Goal: Transaction & Acquisition: Purchase product/service

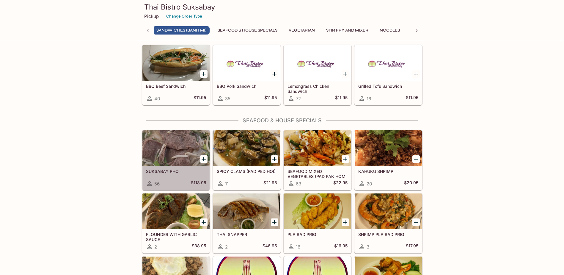
click at [184, 159] on div at bounding box center [175, 148] width 67 height 36
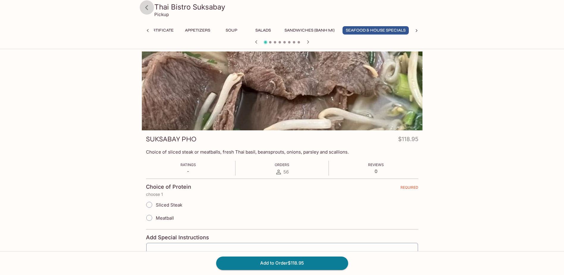
click at [147, 5] on icon at bounding box center [147, 7] width 10 height 10
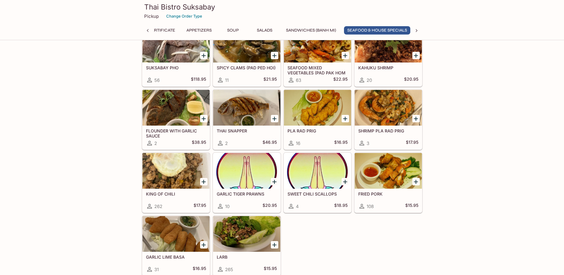
scroll to position [0, 23]
click at [151, 173] on div at bounding box center [175, 171] width 67 height 36
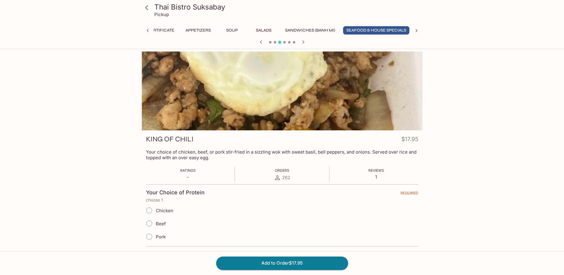
scroll to position [0, 23]
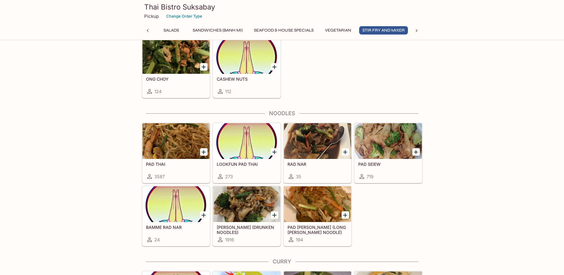
scroll to position [1287, 0]
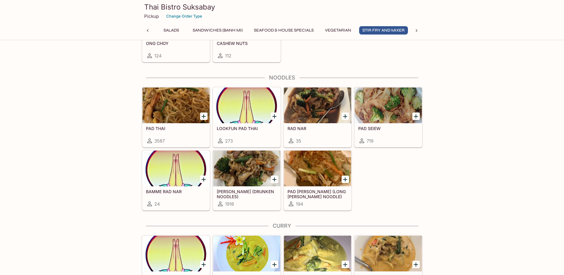
click at [190, 116] on div at bounding box center [175, 105] width 67 height 36
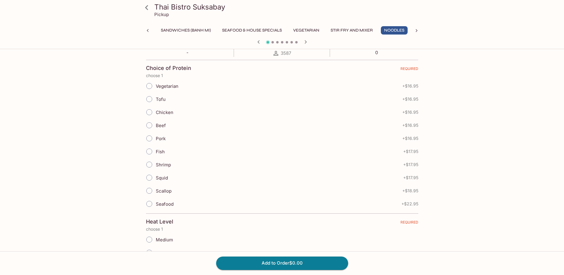
scroll to position [119, 0]
click at [149, 111] on input "Chicken" at bounding box center [149, 112] width 12 height 12
radio input "true"
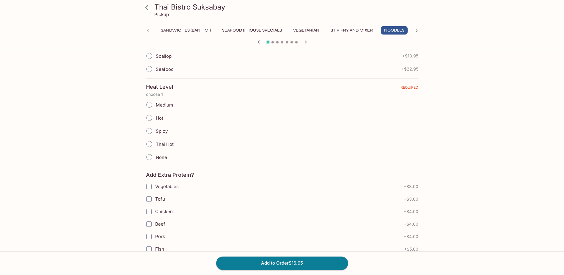
scroll to position [268, 0]
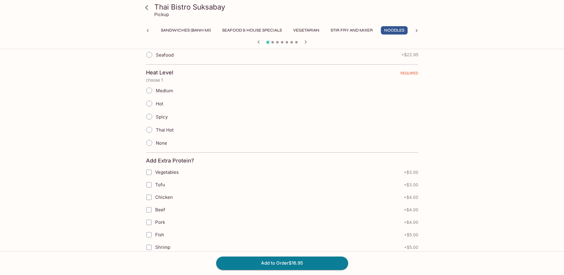
click at [151, 105] on input "Hot" at bounding box center [149, 103] width 12 height 12
radio input "true"
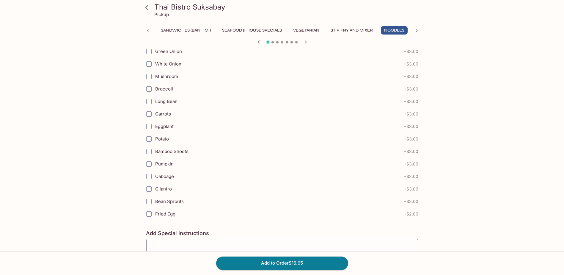
scroll to position [626, 0]
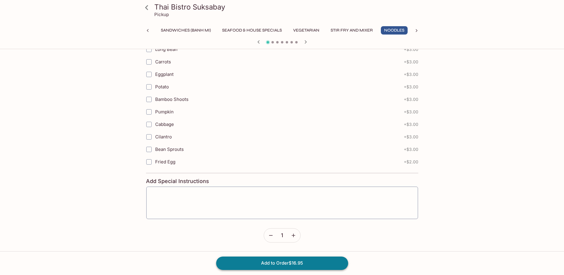
click at [292, 264] on button "Add to Order $16.95" at bounding box center [282, 262] width 132 height 13
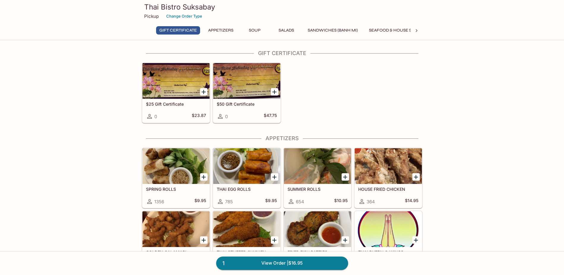
scroll to position [59, 0]
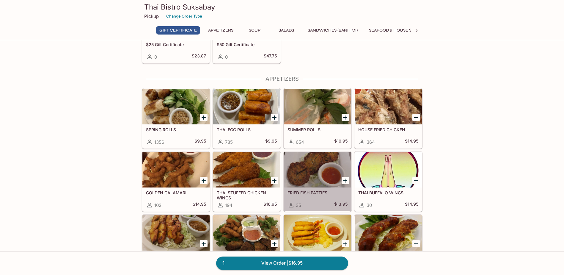
click at [314, 168] on div at bounding box center [317, 170] width 67 height 36
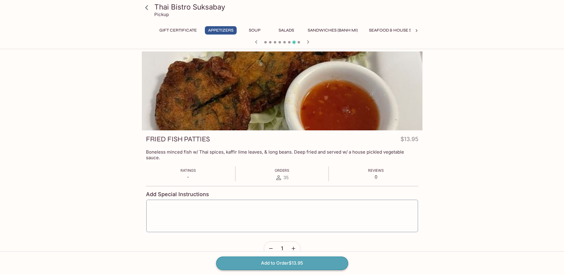
click at [304, 264] on button "Add to Order $13.95" at bounding box center [282, 262] width 132 height 13
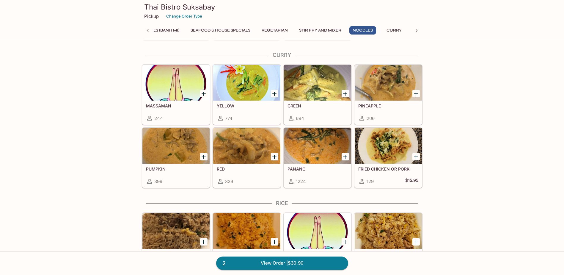
click at [250, 154] on div at bounding box center [246, 146] width 67 height 36
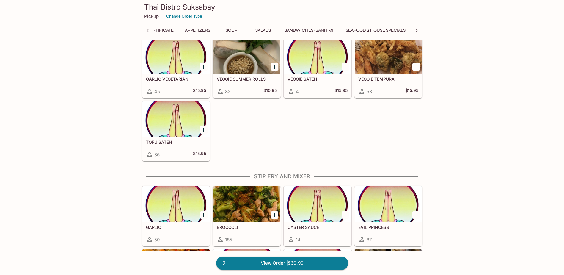
scroll to position [1076, 0]
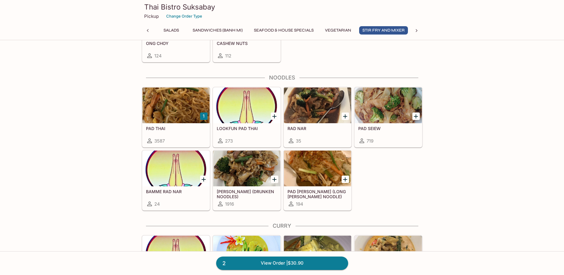
click at [236, 167] on div at bounding box center [246, 169] width 67 height 36
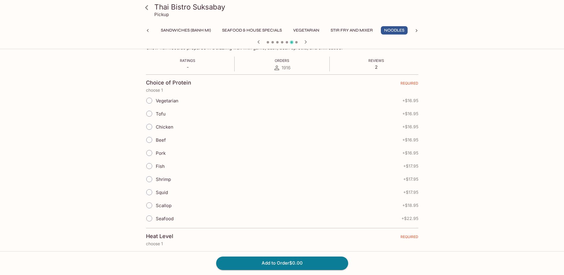
scroll to position [119, 0]
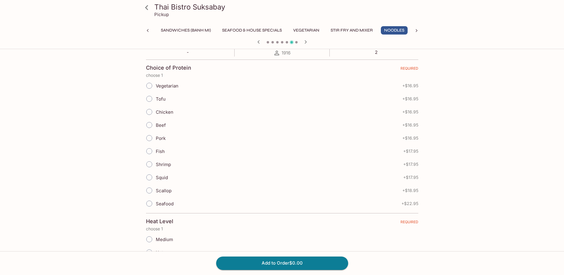
click at [149, 110] on input "Chicken" at bounding box center [149, 112] width 12 height 12
radio input "true"
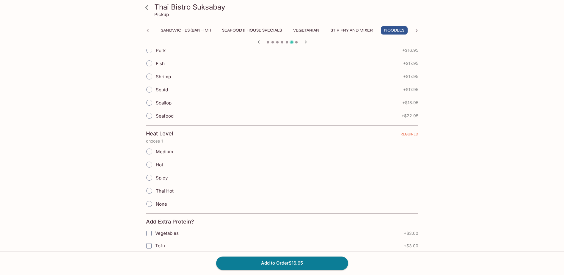
scroll to position [208, 0]
click at [150, 151] on input "Medium" at bounding box center [149, 150] width 12 height 12
radio input "true"
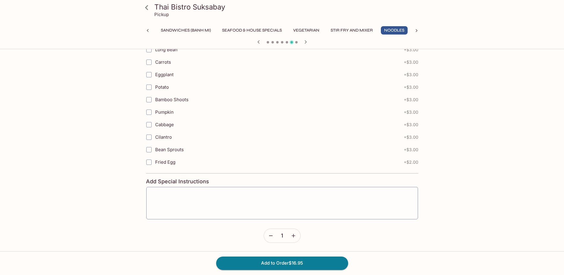
scroll to position [626, 0]
click at [278, 262] on button "Add to Order $16.95" at bounding box center [282, 262] width 132 height 13
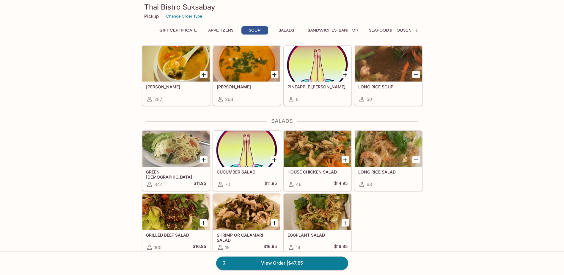
scroll to position [387, 0]
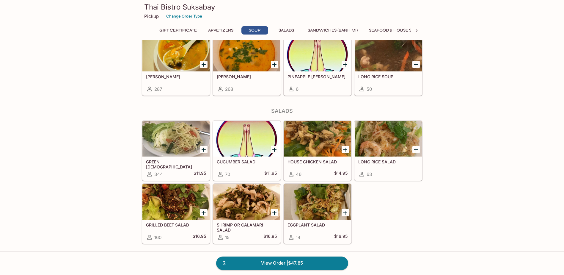
click at [389, 135] on div at bounding box center [388, 139] width 67 height 36
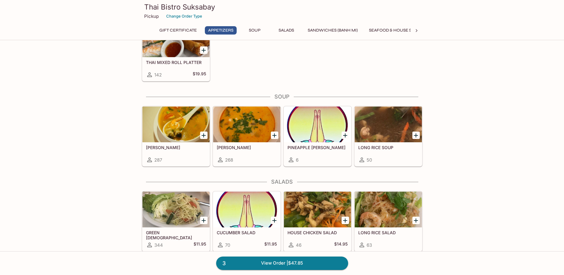
scroll to position [335, 0]
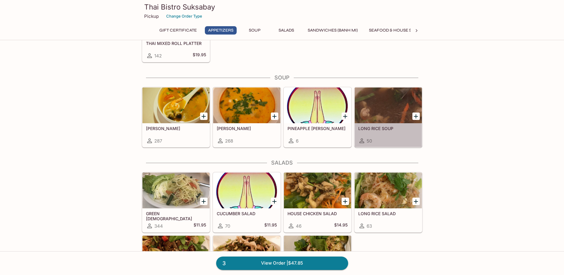
click at [393, 141] on div "50" at bounding box center [388, 140] width 60 height 7
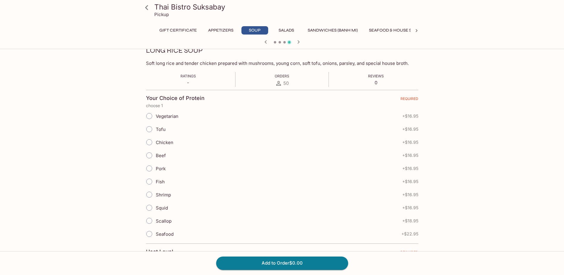
scroll to position [89, 0]
click at [149, 116] on input "Vegetarian" at bounding box center [149, 115] width 12 height 12
radio input "true"
click at [149, 140] on input "Chicken" at bounding box center [149, 141] width 12 height 12
radio input "true"
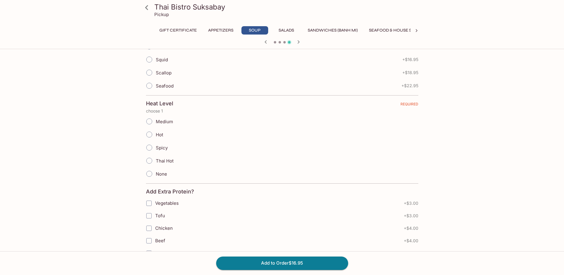
scroll to position [149, 0]
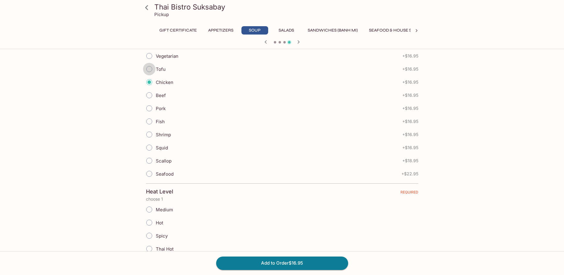
click at [149, 70] on input "Tofu" at bounding box center [149, 69] width 12 height 12
radio input "true"
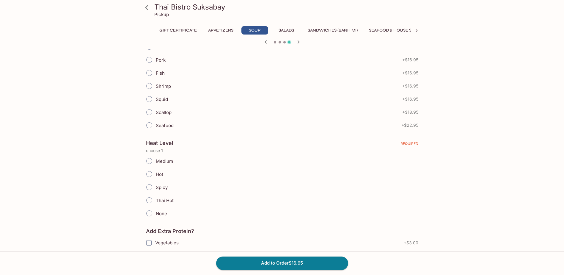
scroll to position [208, 0]
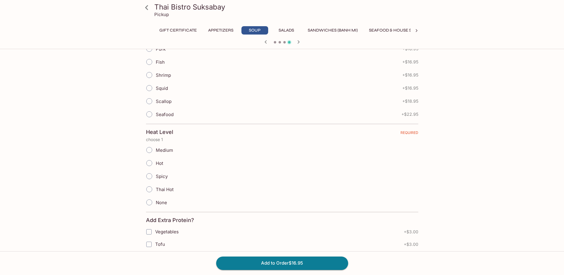
click at [150, 176] on input "Spicy" at bounding box center [149, 176] width 12 height 12
radio input "true"
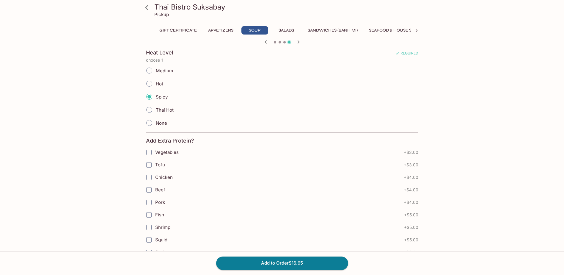
scroll to position [297, 0]
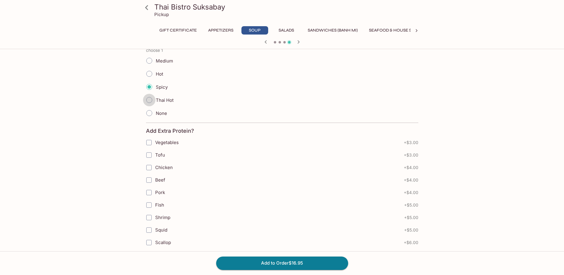
click at [150, 100] on input "Thai Hot" at bounding box center [149, 100] width 12 height 12
radio input "true"
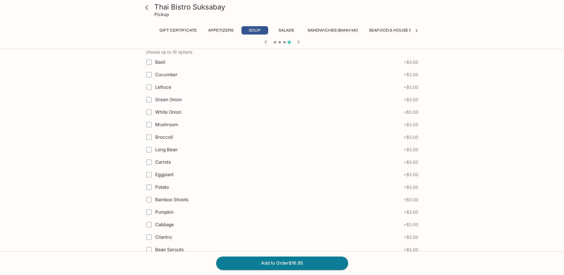
scroll to position [626, 0]
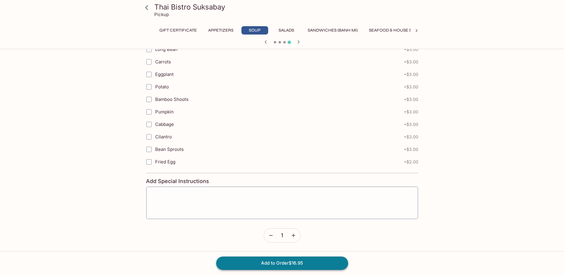
click at [267, 264] on button "Add to Order $16.95" at bounding box center [282, 262] width 132 height 13
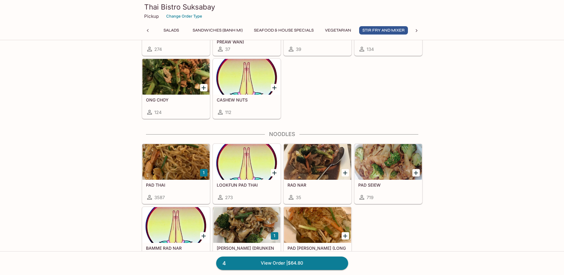
scroll to position [1249, 0]
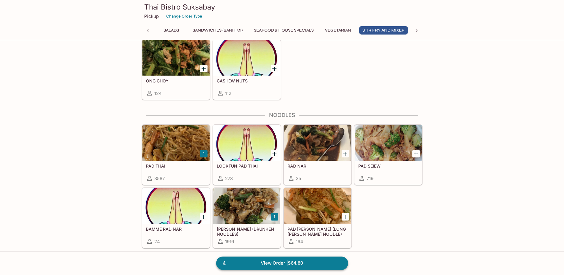
click at [303, 258] on link "4 View Order | $64.80" at bounding box center [282, 262] width 132 height 13
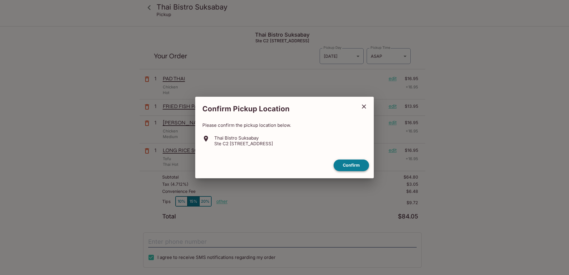
click at [355, 164] on button "Confirm" at bounding box center [350, 165] width 35 height 12
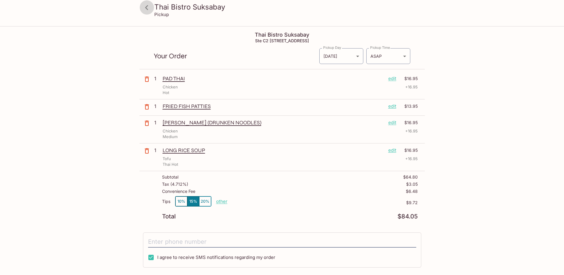
click at [150, 8] on icon at bounding box center [147, 7] width 10 height 10
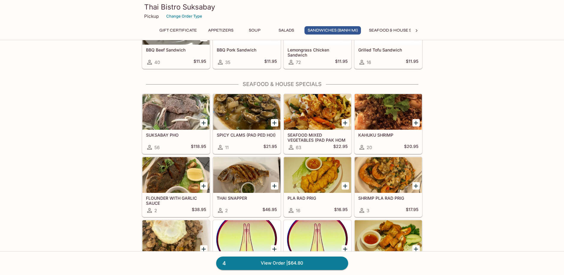
scroll to position [654, 0]
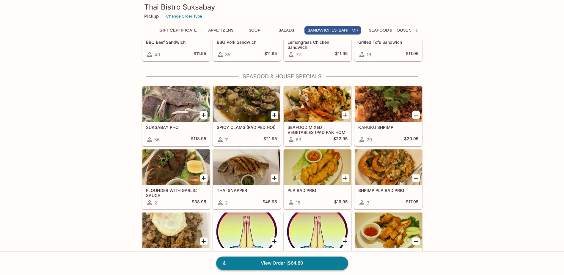
click at [273, 259] on link "4 View Order | $64.80" at bounding box center [282, 262] width 132 height 13
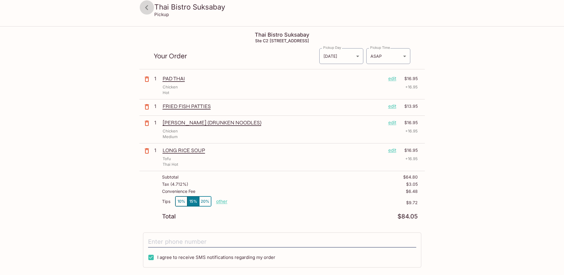
click at [149, 9] on icon at bounding box center [147, 7] width 10 height 10
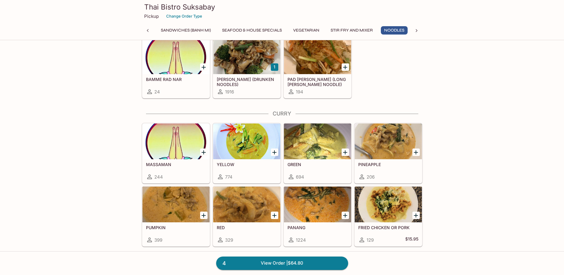
scroll to position [1428, 0]
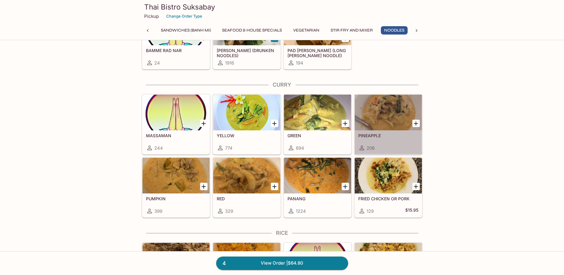
click at [380, 116] on div at bounding box center [388, 113] width 67 height 36
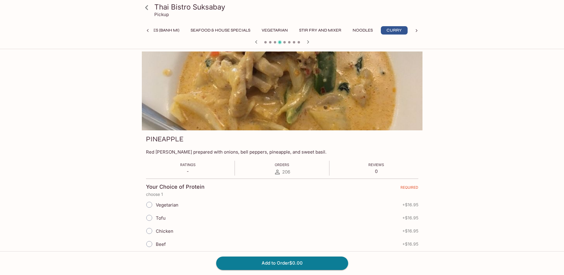
click at [158, 206] on span "Vegetarian" at bounding box center [167, 205] width 23 height 6
click at [156, 206] on input "Vegetarian" at bounding box center [149, 204] width 12 height 12
radio input "true"
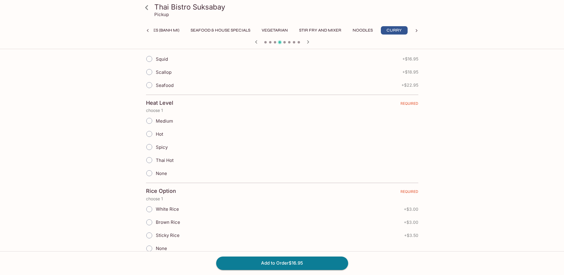
scroll to position [238, 0]
click at [163, 158] on span "Thai Hot" at bounding box center [165, 160] width 18 height 6
click at [156, 158] on input "Thai Hot" at bounding box center [149, 159] width 12 height 12
radio input "true"
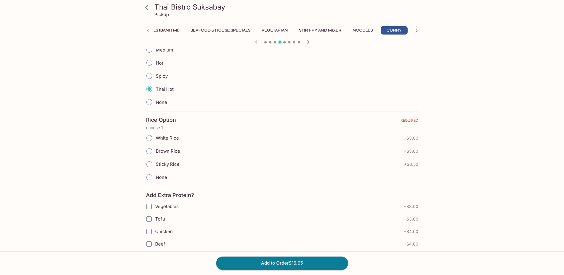
scroll to position [327, 0]
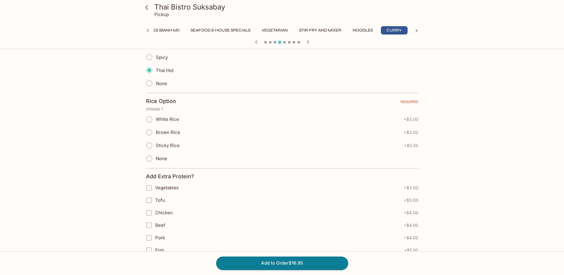
click at [169, 144] on span "Sticky Rice" at bounding box center [168, 145] width 24 height 6
click at [156, 144] on input "Sticky Rice" at bounding box center [149, 145] width 12 height 12
radio input "true"
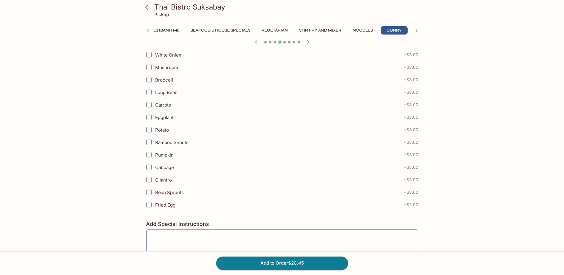
scroll to position [701, 0]
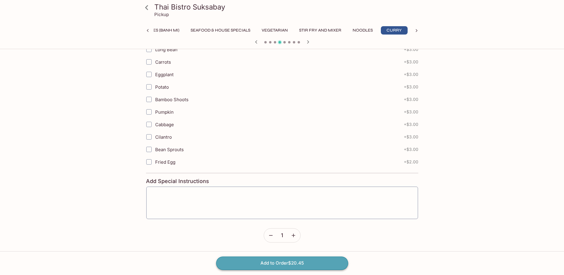
click at [310, 263] on button "Add to Order $20.45" at bounding box center [282, 262] width 132 height 13
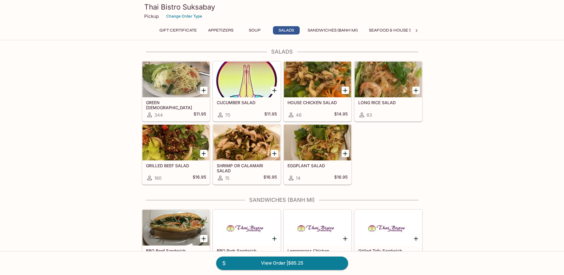
scroll to position [446, 0]
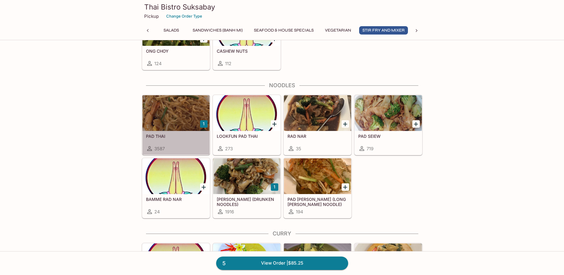
click at [181, 116] on div at bounding box center [175, 113] width 67 height 36
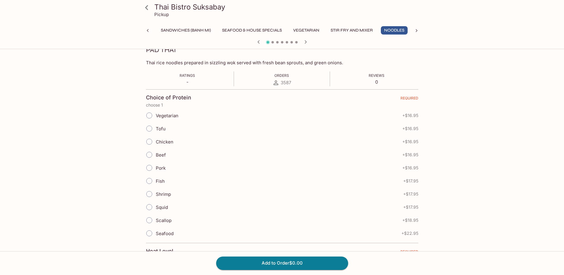
click at [164, 142] on span "Chicken" at bounding box center [165, 142] width 18 height 6
click at [156, 142] on input "Chicken" at bounding box center [149, 141] width 12 height 12
radio input "true"
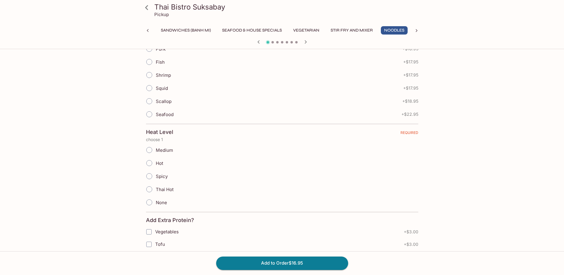
click at [162, 174] on span "Spicy" at bounding box center [162, 176] width 12 height 6
click at [156, 174] on input "Spicy" at bounding box center [149, 176] width 12 height 12
radio input "true"
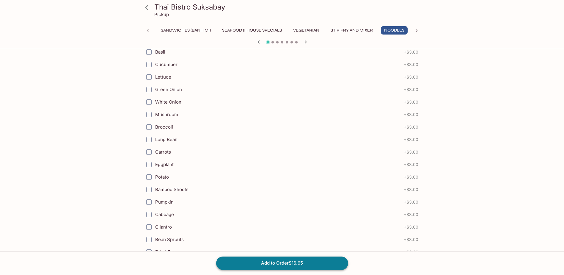
drag, startPoint x: 303, startPoint y: 262, endPoint x: 303, endPoint y: 258, distance: 4.6
click at [303, 262] on button "Add to Order $16.95" at bounding box center [282, 262] width 132 height 13
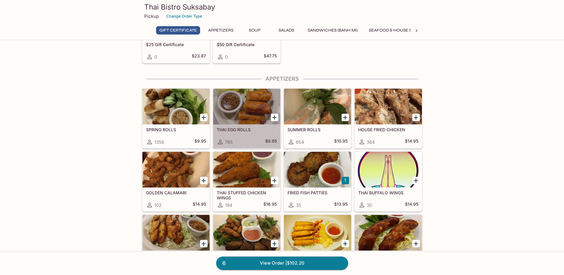
click at [247, 114] on div at bounding box center [246, 107] width 67 height 36
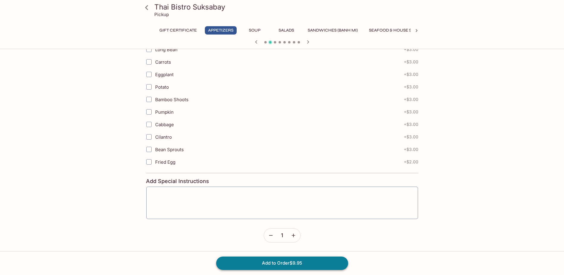
click at [272, 258] on button "Add to Order $9.95" at bounding box center [282, 262] width 132 height 13
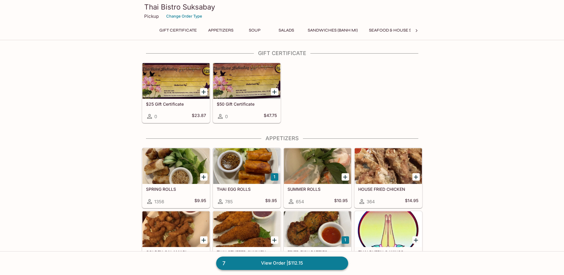
click at [301, 262] on link "7 View Order | $112.15" at bounding box center [282, 262] width 132 height 13
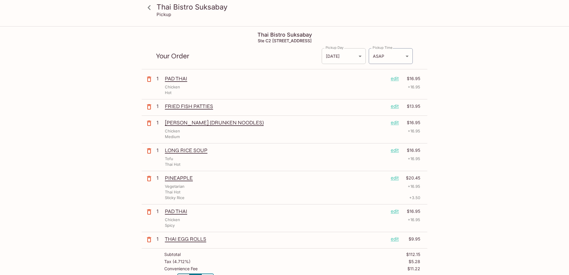
click at [356, 58] on body "Thai Bistro Suksabay Pickup Thai Bistro Suksabay Ste C2 98, 199 Kamehameha Hwy,…" at bounding box center [284, 164] width 569 height 275
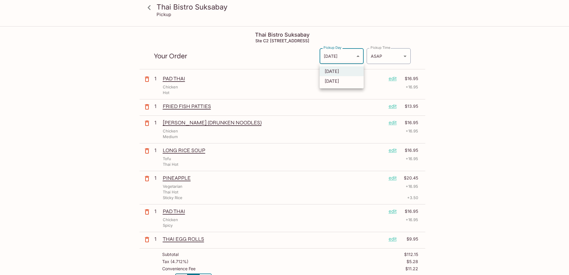
click at [356, 58] on div at bounding box center [284, 137] width 569 height 275
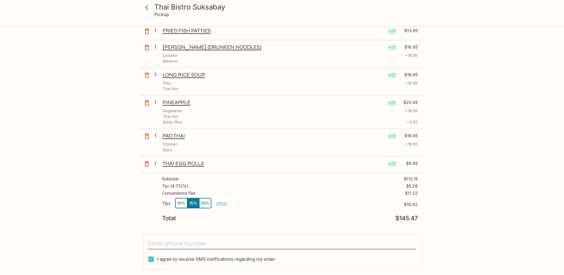
scroll to position [89, 0]
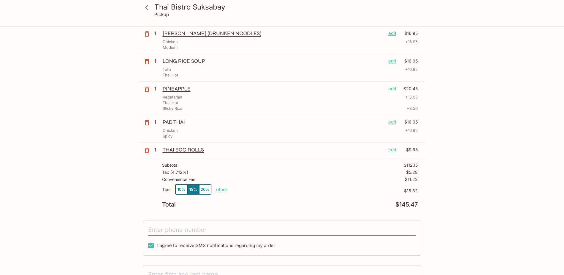
click at [223, 188] on p "other" at bounding box center [221, 190] width 11 height 6
drag, startPoint x: 249, startPoint y: 190, endPoint x: 339, endPoint y: 192, distance: 89.3
click at [339, 192] on div "Tips 10% 15% 20% Done 16.82 $16.82" at bounding box center [290, 193] width 256 height 18
type input "0.00"
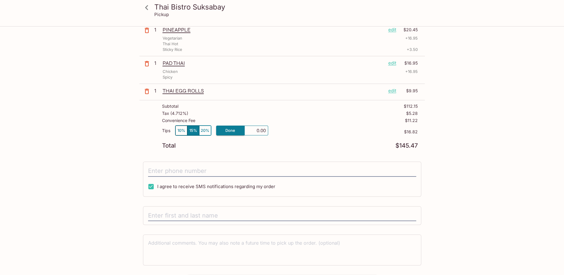
scroll to position [149, 0]
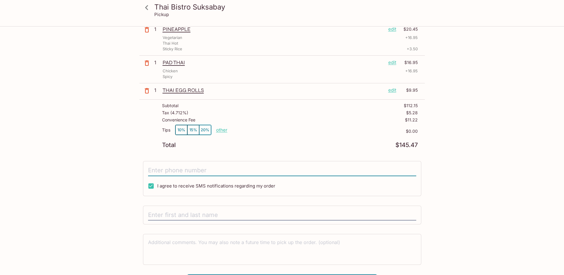
click at [172, 173] on input "tel" at bounding box center [282, 170] width 268 height 11
type input "(808) 277-9864"
click at [175, 209] on input "text" at bounding box center [282, 214] width 268 height 11
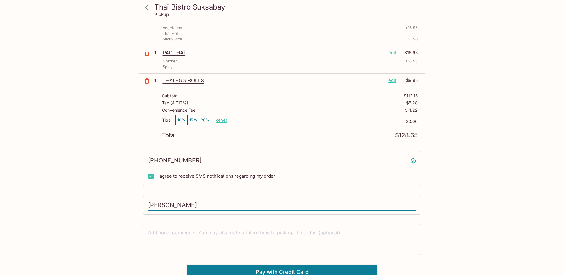
scroll to position [163, 0]
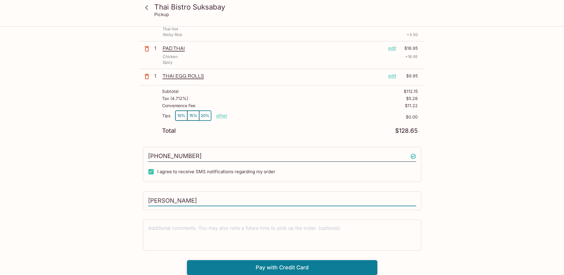
type input "Kellie Dumlao"
click at [258, 270] on button "Pay with Credit Card" at bounding box center [282, 267] width 190 height 15
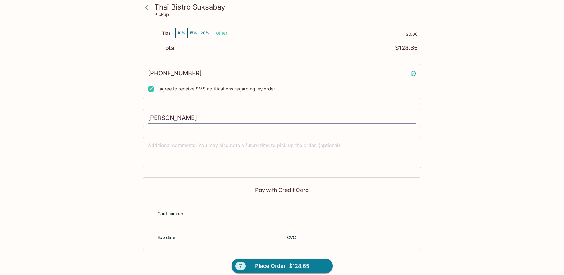
scroll to position [252, 0]
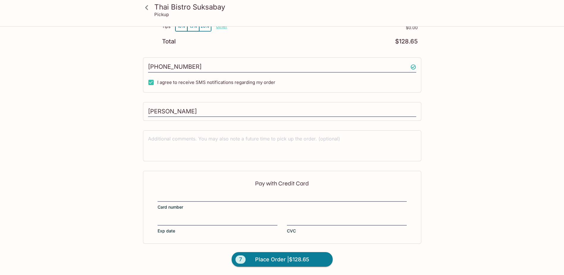
click at [234, 190] on div "Pay with Credit Card Card number Exp date CVC" at bounding box center [282, 207] width 278 height 73
click at [269, 262] on span "Place Order | $128.65" at bounding box center [282, 260] width 54 height 10
